Goal: Transaction & Acquisition: Subscribe to service/newsletter

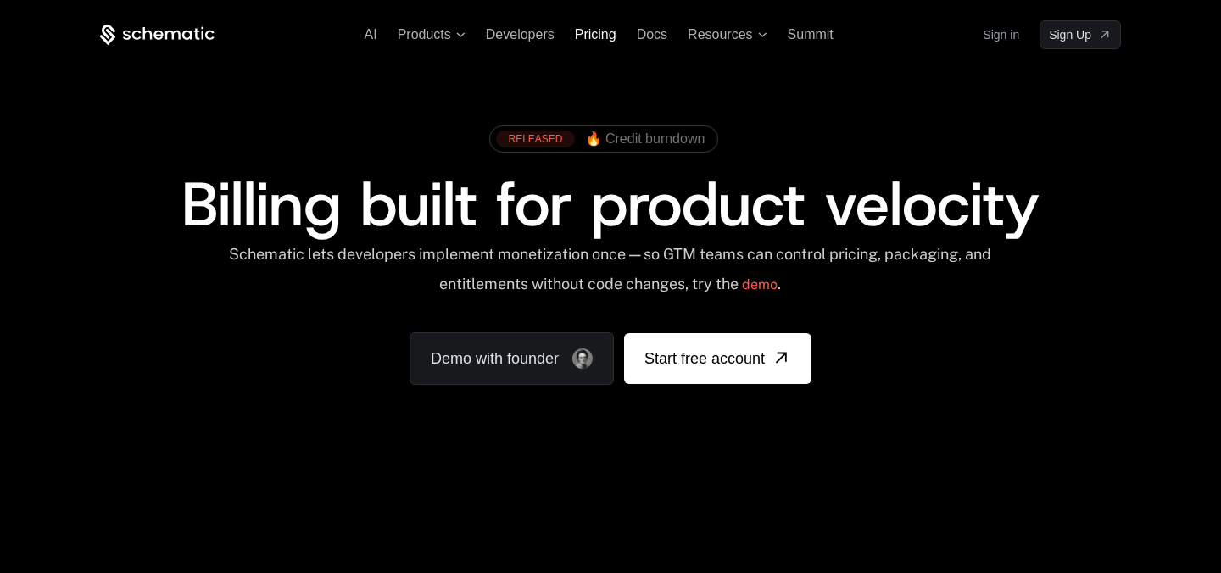
click at [603, 36] on span "Pricing" at bounding box center [596, 34] width 42 height 14
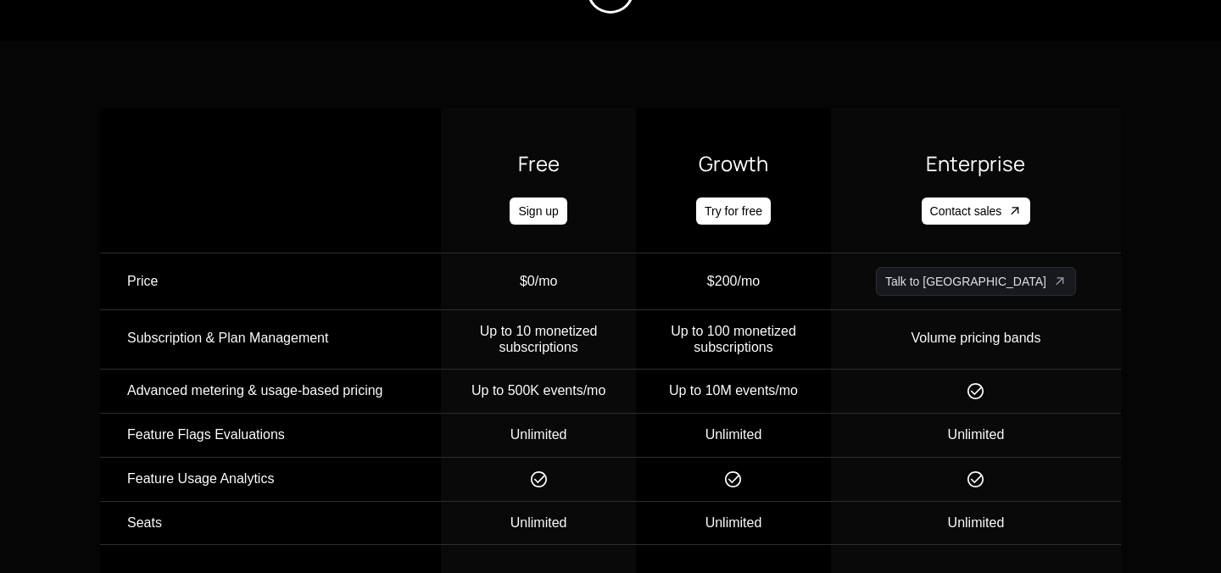
scroll to position [487, 0]
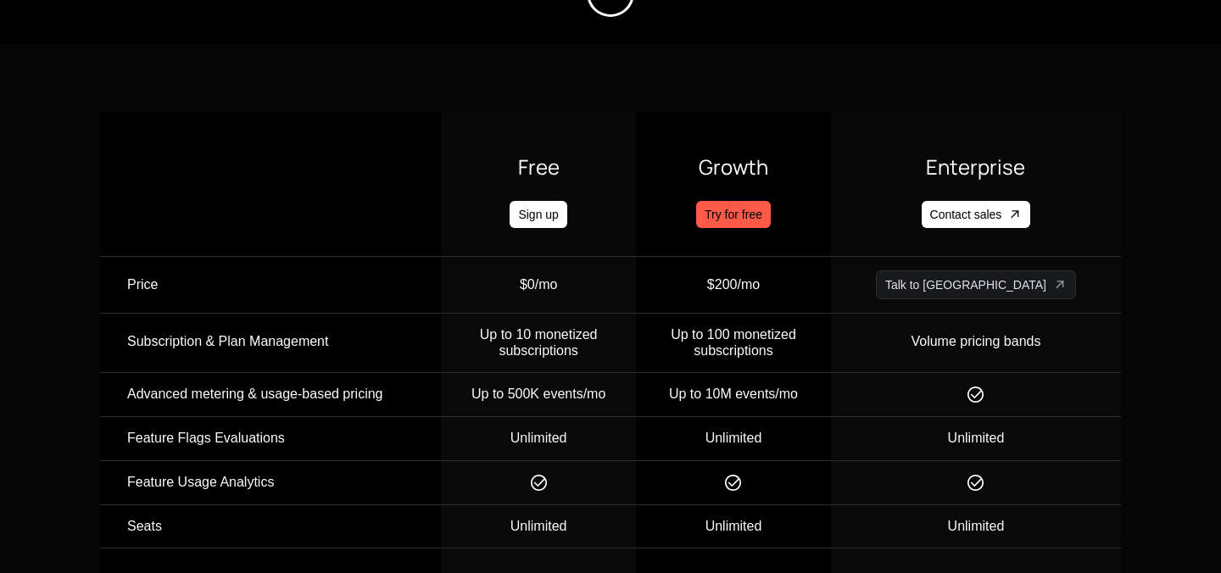
click at [771, 218] on link "Try for free" at bounding box center [733, 214] width 75 height 27
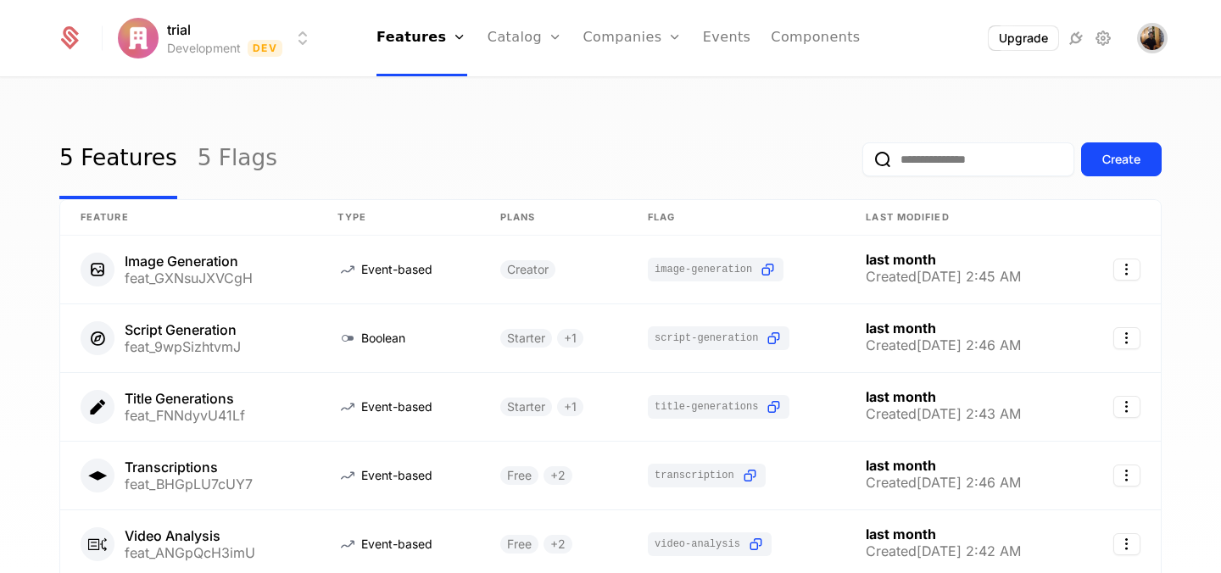
click at [1151, 40] on img "Open user button" at bounding box center [1152, 38] width 24 height 24
click at [605, 121] on div "5 Features 5 Flags Create" at bounding box center [610, 160] width 1102 height 80
click at [1012, 41] on button "Upgrade" at bounding box center [1023, 38] width 71 height 25
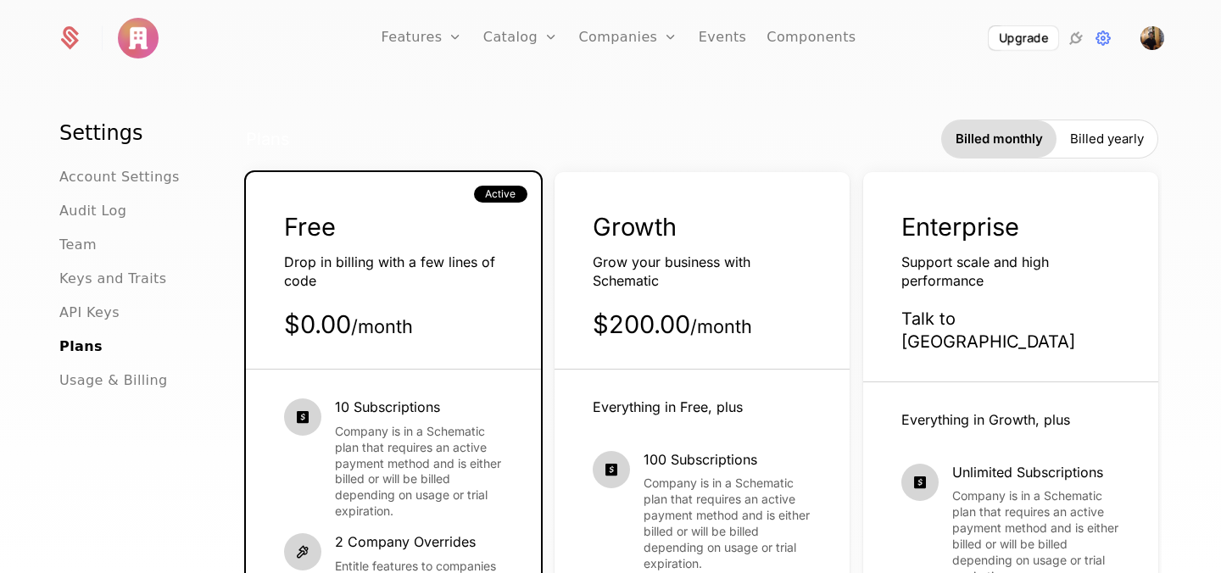
click at [589, 130] on div "Plans Billed monthly Billed yearly" at bounding box center [702, 139] width 912 height 39
